Goal: Task Accomplishment & Management: Manage account settings

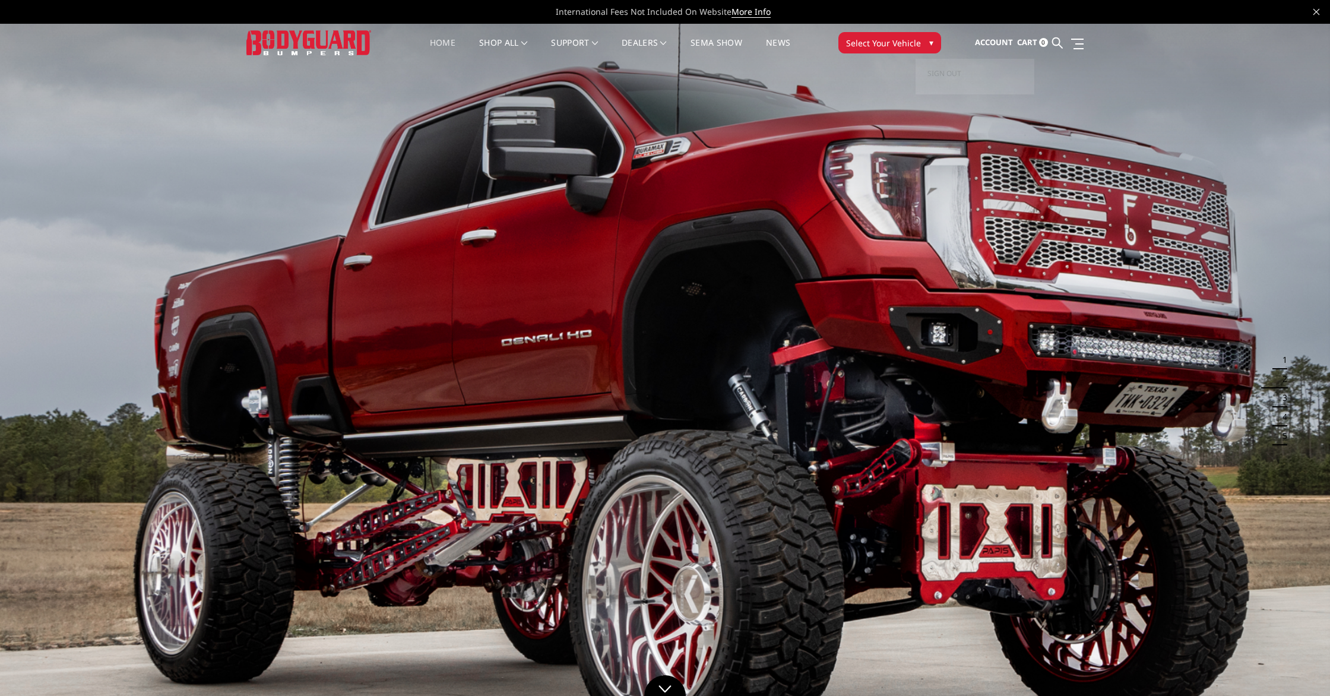
click at [1001, 43] on span "Account" at bounding box center [994, 42] width 38 height 11
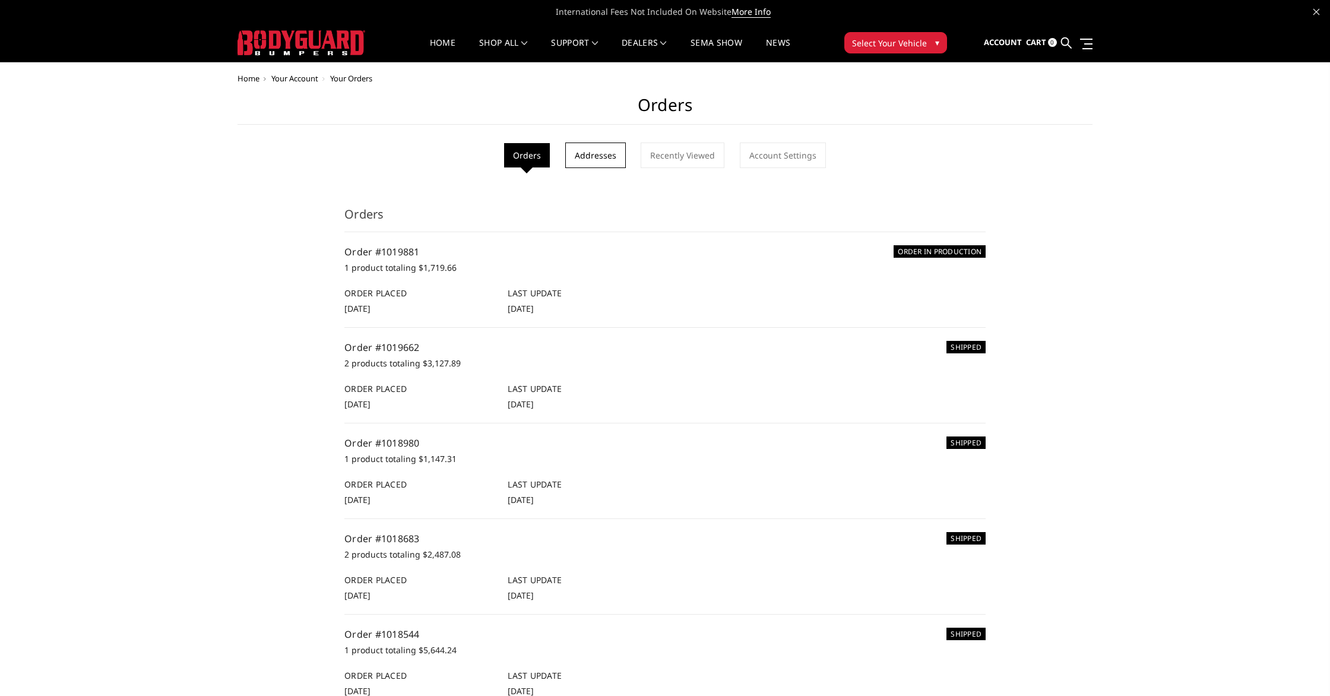
click at [598, 156] on link "Addresses" at bounding box center [595, 155] width 61 height 26
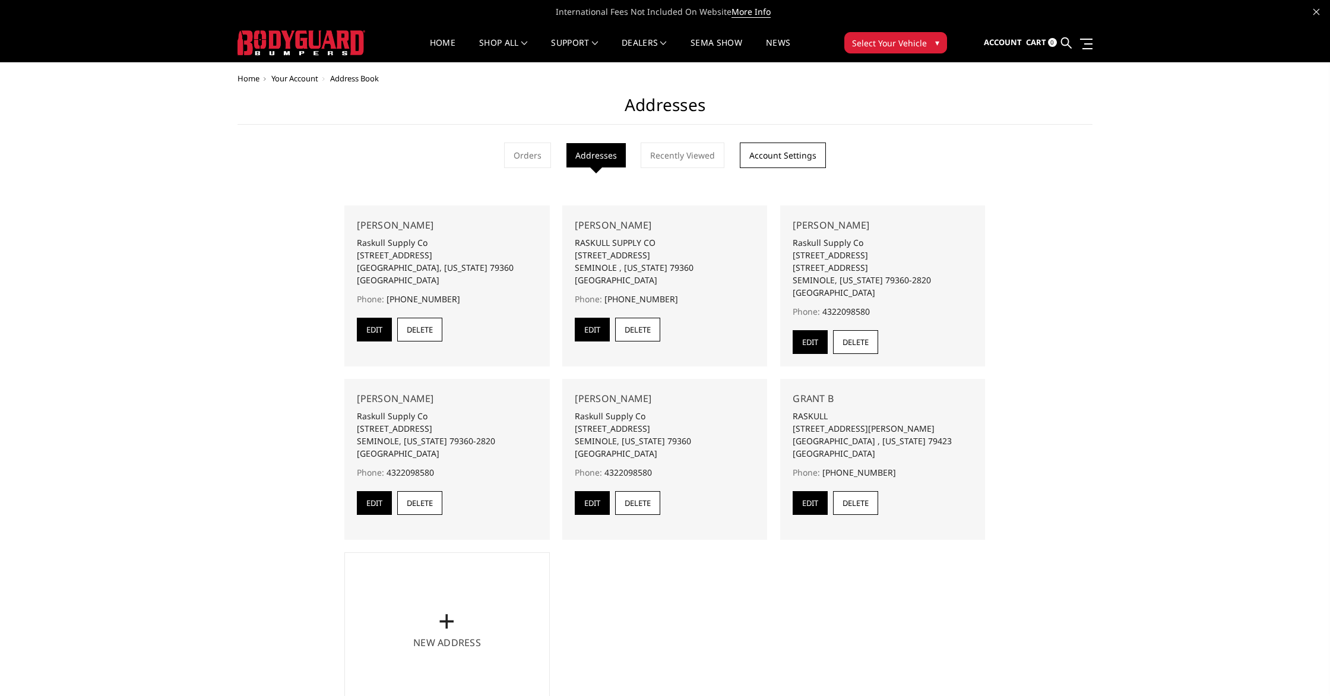
click at [775, 156] on link "Account Settings" at bounding box center [783, 155] width 86 height 26
